Goal: Information Seeking & Learning: Learn about a topic

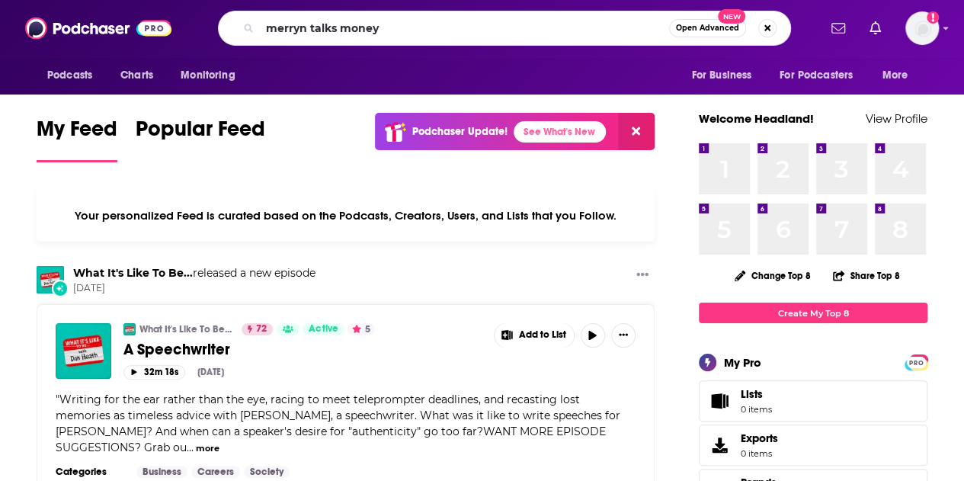
type input "merryn talks money"
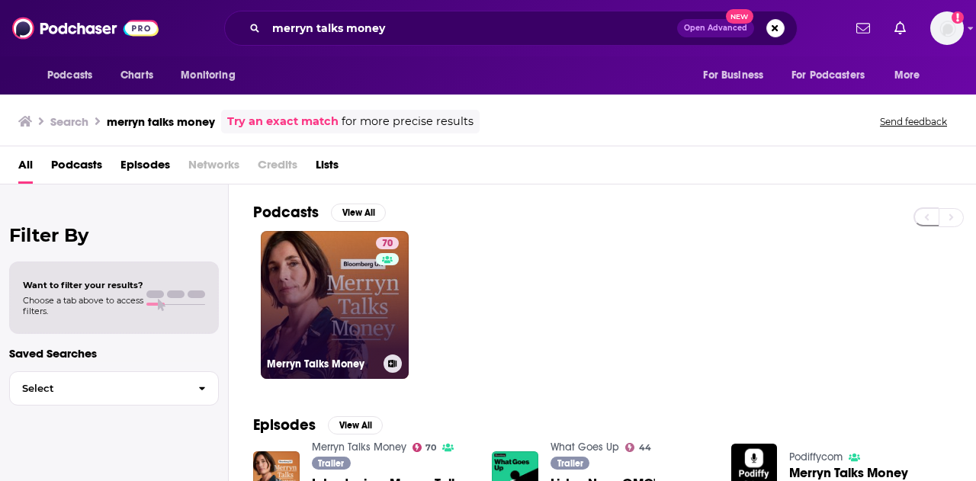
click at [329, 299] on link "70 Merryn Talks Money" at bounding box center [335, 305] width 148 height 148
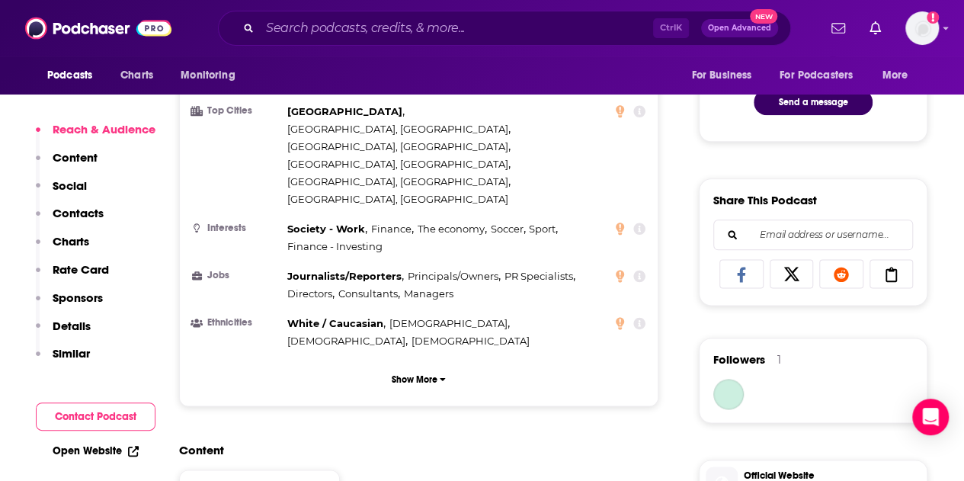
scroll to position [839, 0]
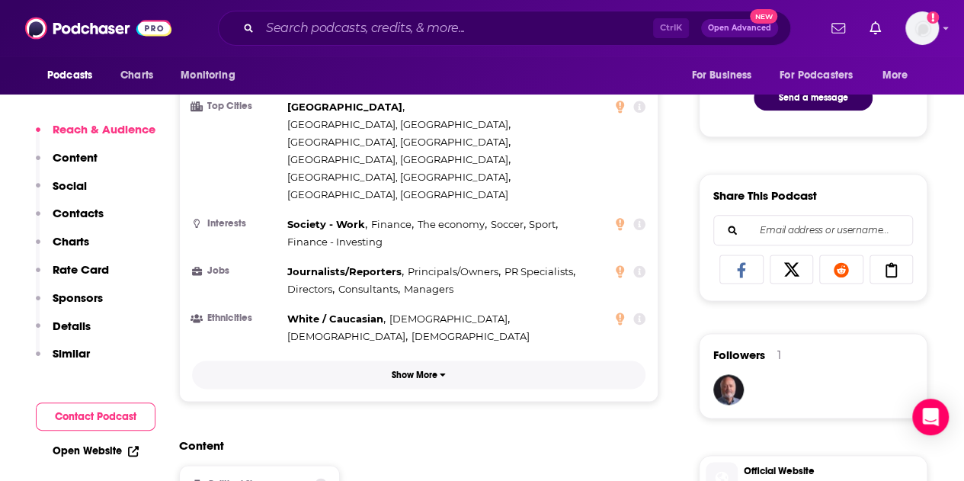
click at [431, 370] on p "Show More" at bounding box center [415, 375] width 46 height 11
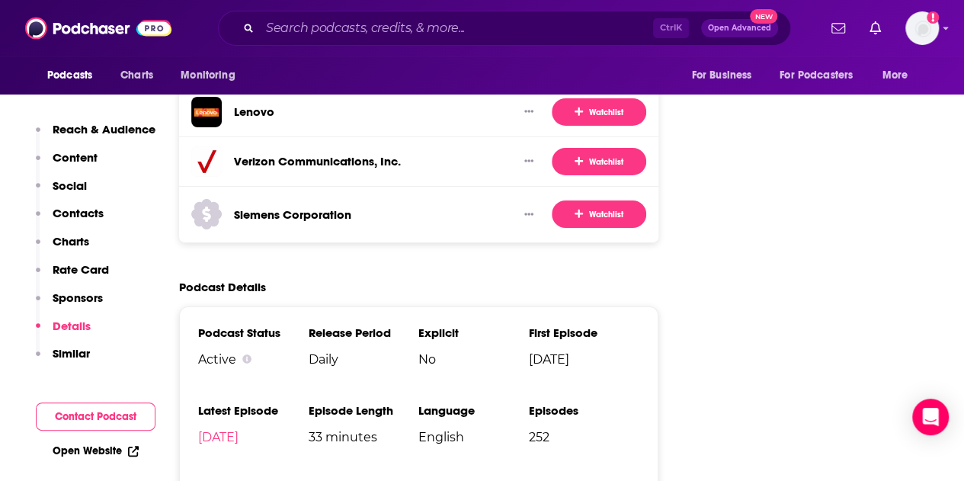
scroll to position [2744, 0]
